Goal: Transaction & Acquisition: Purchase product/service

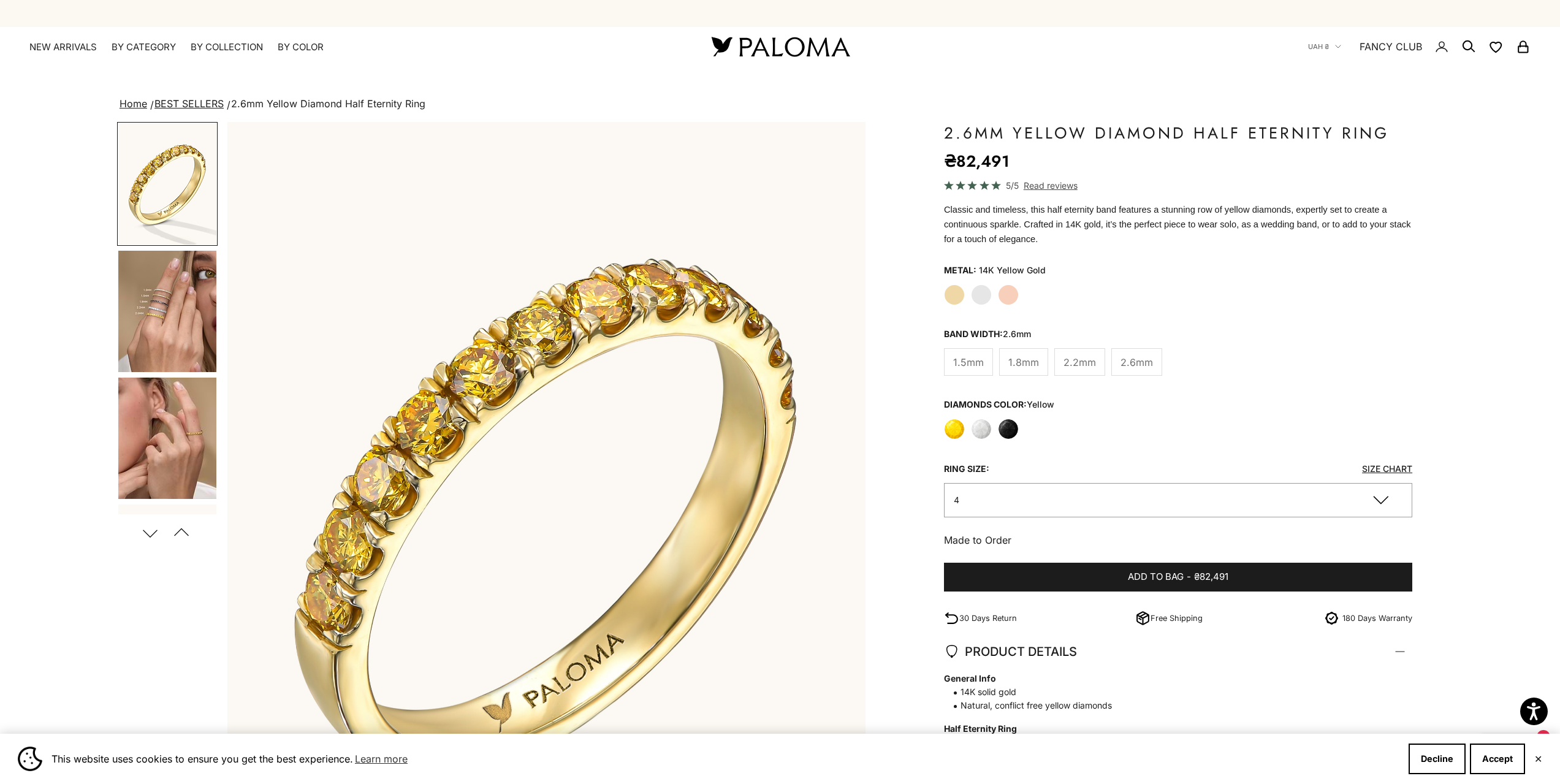
click at [1012, 298] on label "Rose Gold" at bounding box center [1009, 295] width 21 height 21
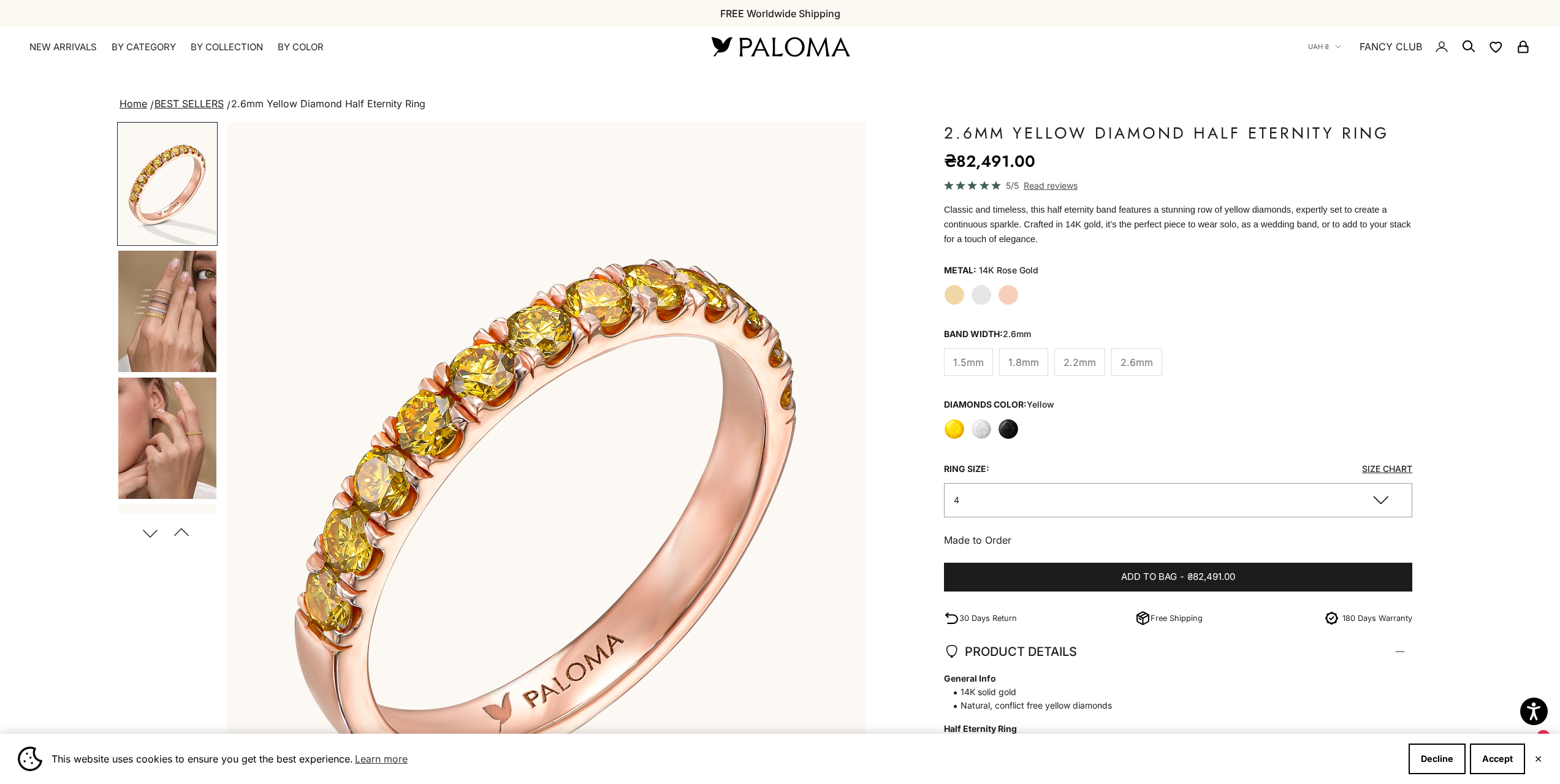
click at [987, 293] on label "White Gold" at bounding box center [982, 295] width 21 height 21
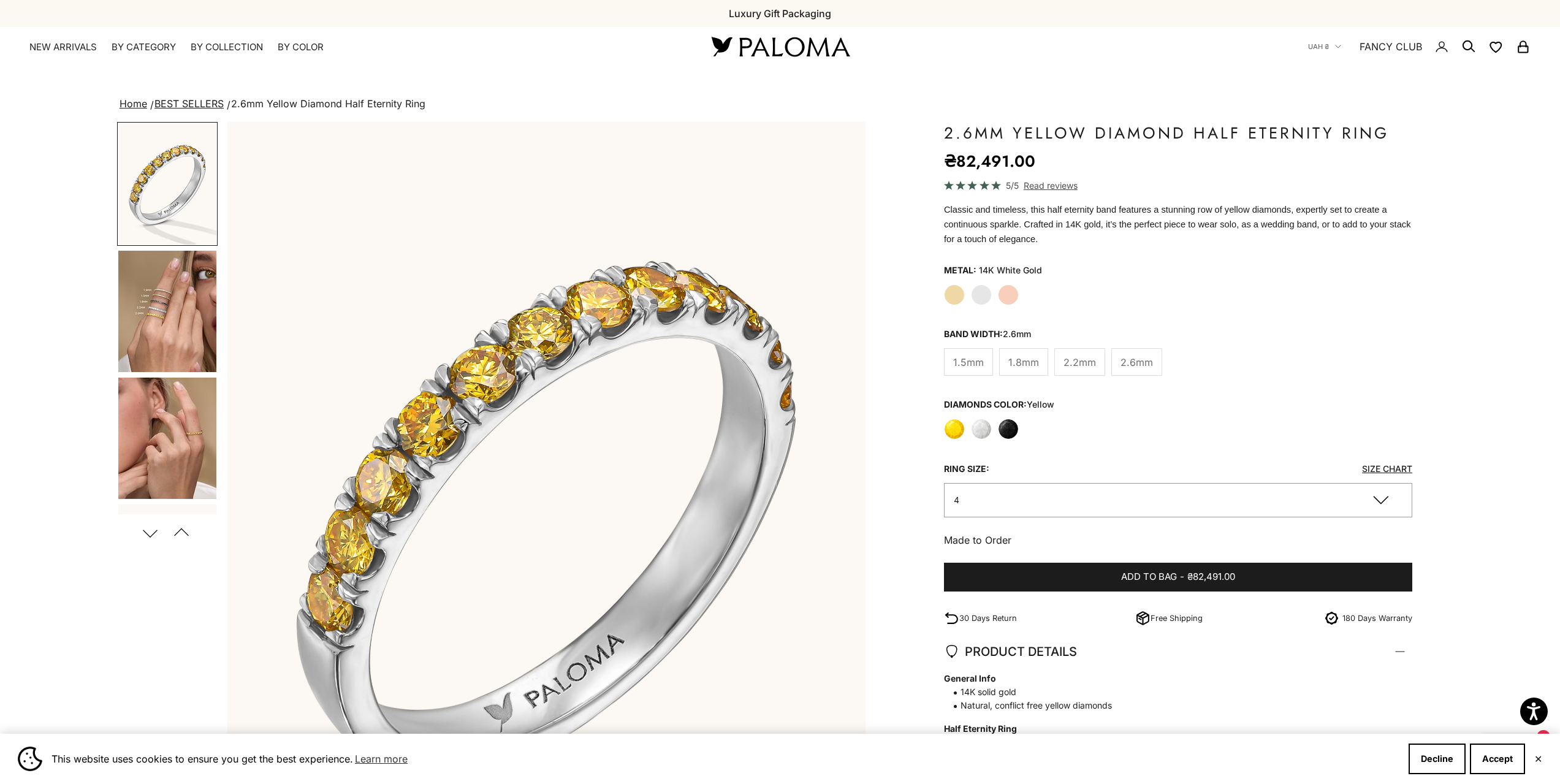
click at [961, 293] on label "Yellow Gold" at bounding box center [954, 295] width 21 height 21
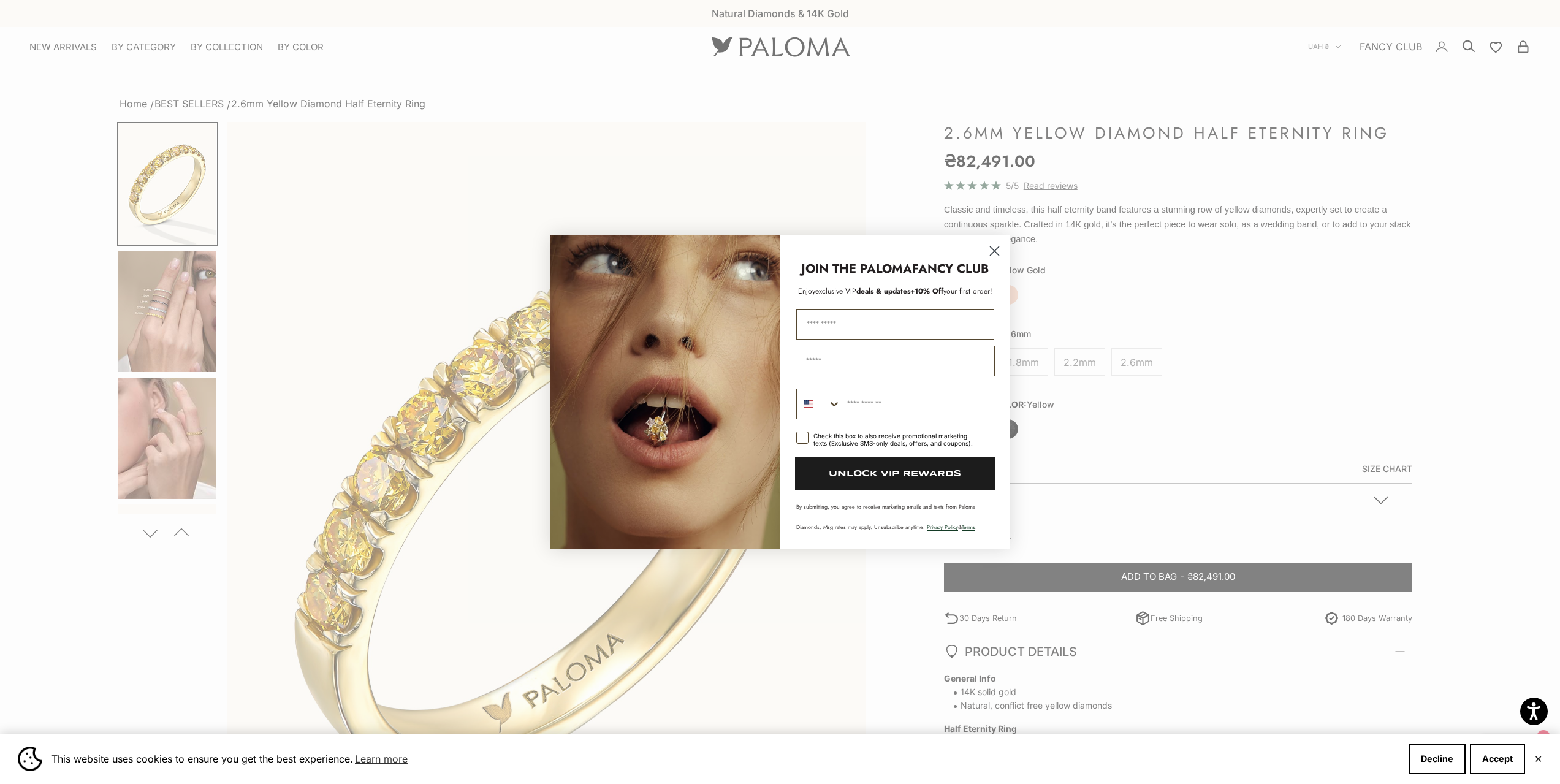
click at [999, 251] on circle "Close dialog" at bounding box center [993, 250] width 20 height 20
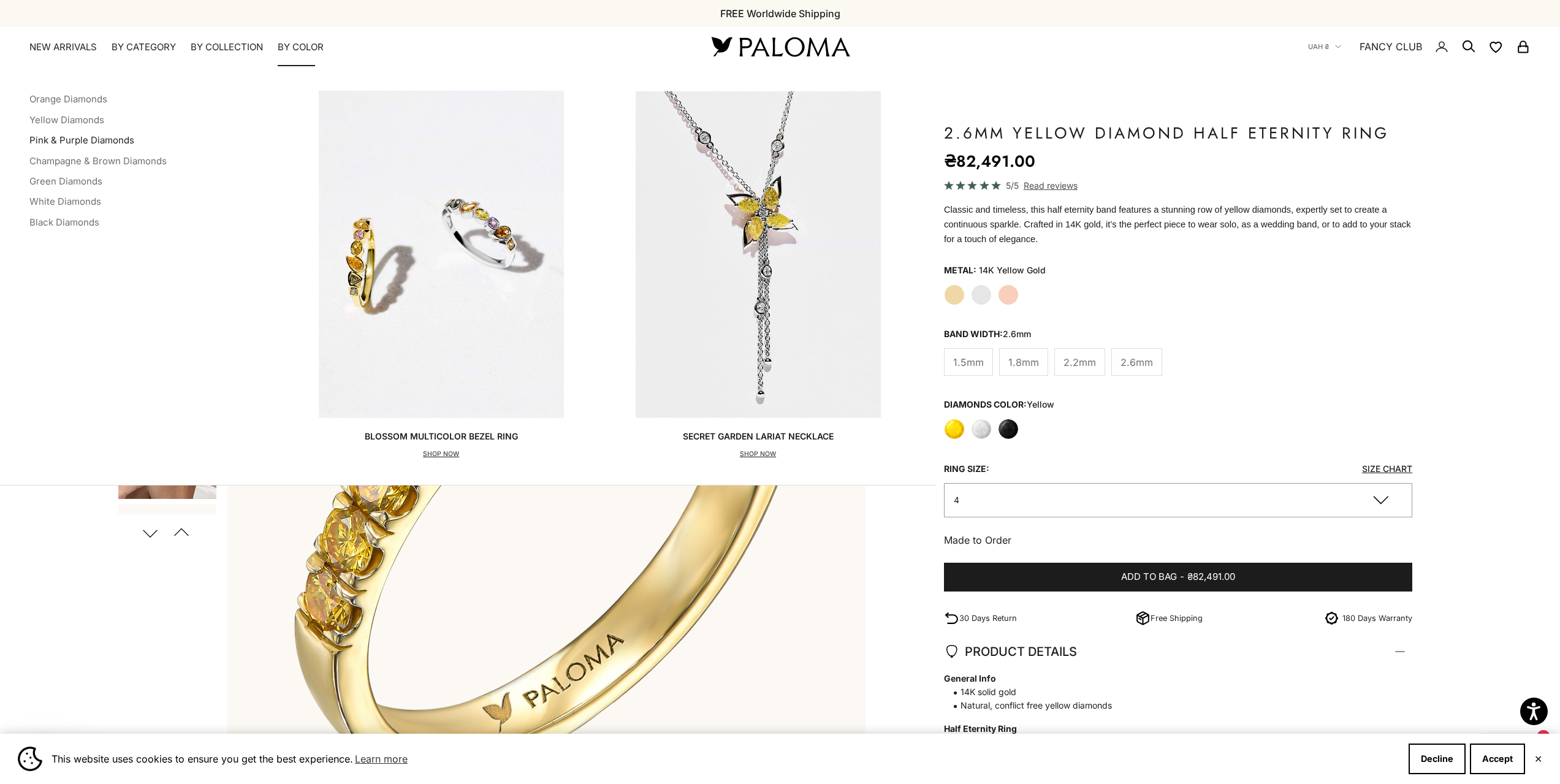
click at [111, 141] on link "Pink & Purple Diamonds" at bounding box center [82, 140] width 105 height 11
